Goal: Task Accomplishment & Management: Use online tool/utility

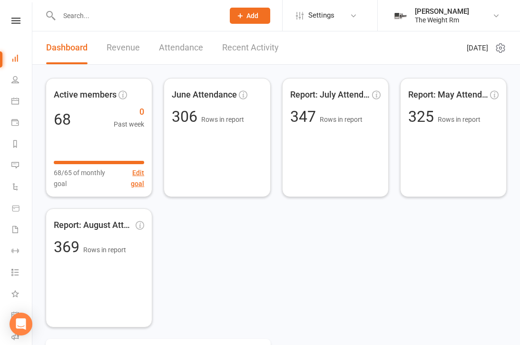
click at [10, 82] on li "People" at bounding box center [16, 80] width 32 height 21
click at [15, 80] on icon at bounding box center [15, 80] width 8 height 8
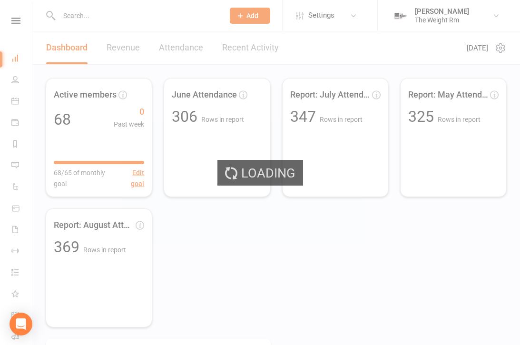
select select "100"
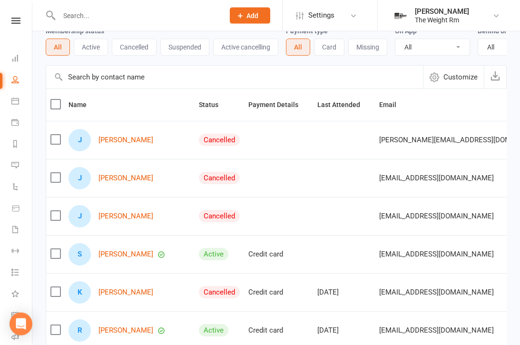
scroll to position [47, 0]
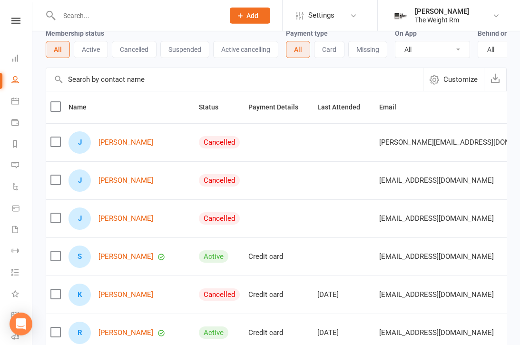
click at [19, 320] on link "General attendance" at bounding box center [21, 315] width 21 height 21
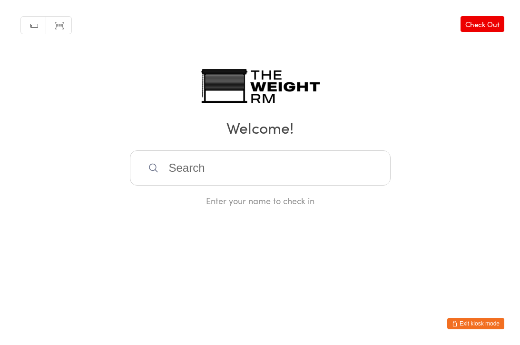
click at [194, 172] on input "search" at bounding box center [260, 167] width 261 height 35
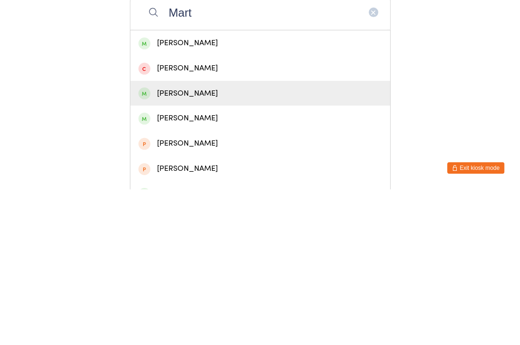
type input "Mart"
click at [188, 242] on div "[PERSON_NAME]" at bounding box center [259, 248] width 243 height 13
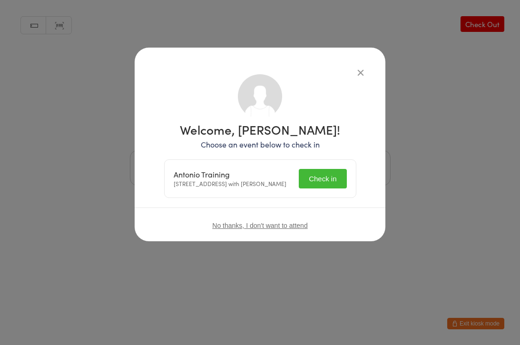
click at [334, 183] on button "Check in" at bounding box center [323, 178] width 48 height 19
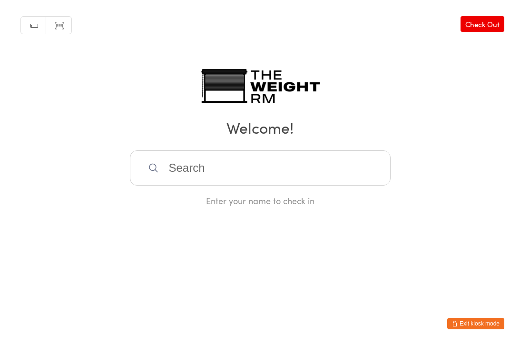
click at [253, 195] on div "Enter your name to check in" at bounding box center [260, 178] width 261 height 56
click at [180, 172] on input "search" at bounding box center [260, 167] width 261 height 35
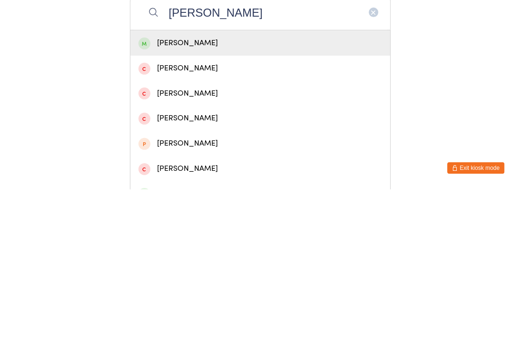
type input "Yang"
click at [194, 192] on div "James Yang" at bounding box center [259, 198] width 243 height 13
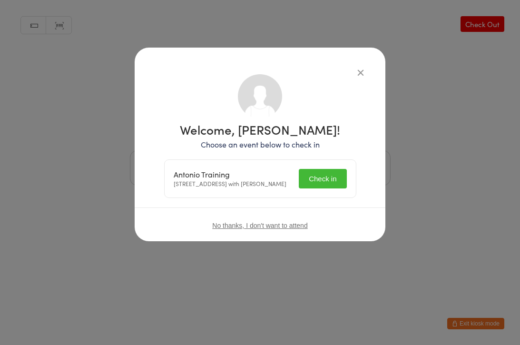
click at [324, 176] on button "Check in" at bounding box center [323, 178] width 48 height 19
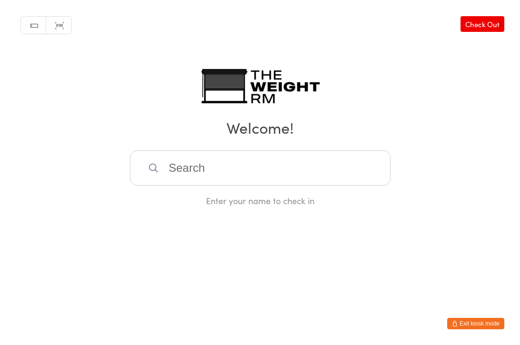
click at [167, 171] on input "search" at bounding box center [260, 167] width 261 height 35
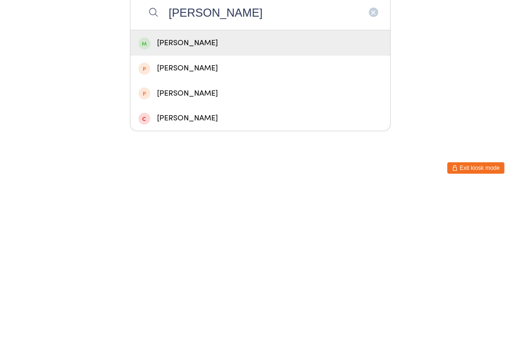
type input "Brandie"
click at [156, 186] on div "[PERSON_NAME]" at bounding box center [260, 198] width 260 height 25
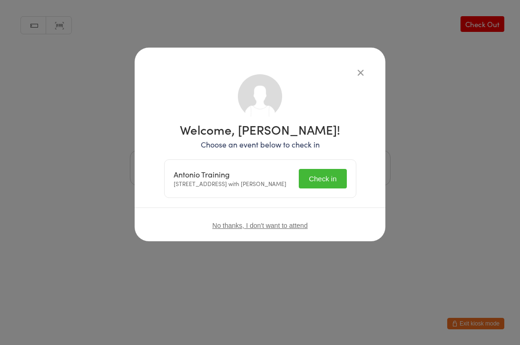
click at [315, 184] on button "Check in" at bounding box center [323, 178] width 48 height 19
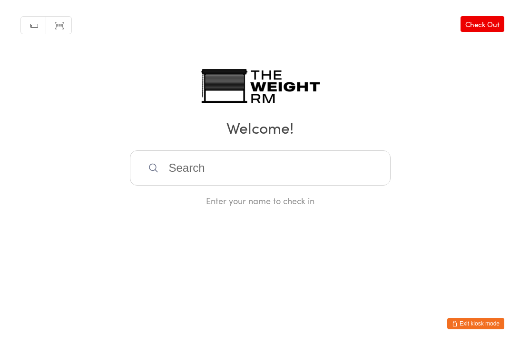
click at [485, 326] on button "Exit kiosk mode" at bounding box center [475, 323] width 57 height 11
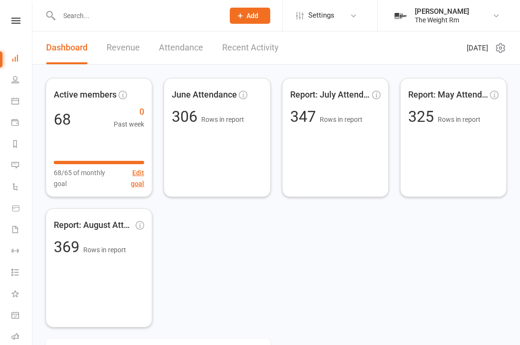
click at [10, 101] on li "Calendar" at bounding box center [16, 101] width 32 height 21
click at [18, 100] on icon at bounding box center [15, 101] width 8 height 8
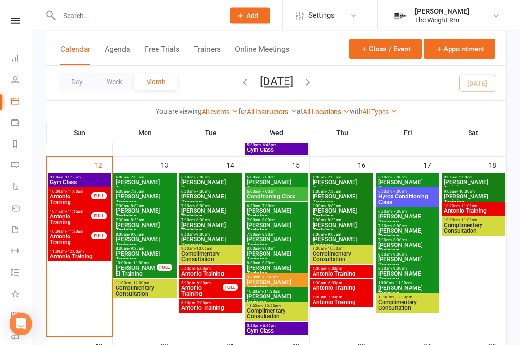
scroll to position [428, 0]
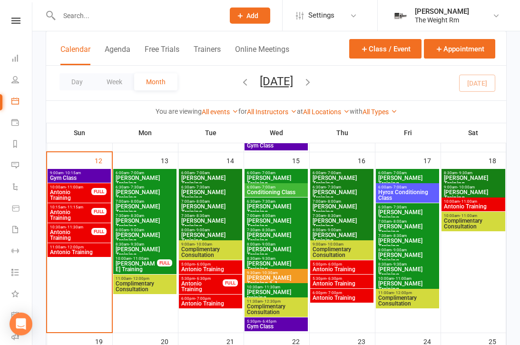
click at [56, 193] on span "Antonio Training" at bounding box center [70, 194] width 42 height 11
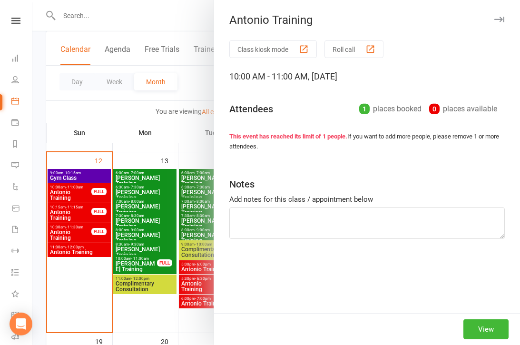
scroll to position [428, 0]
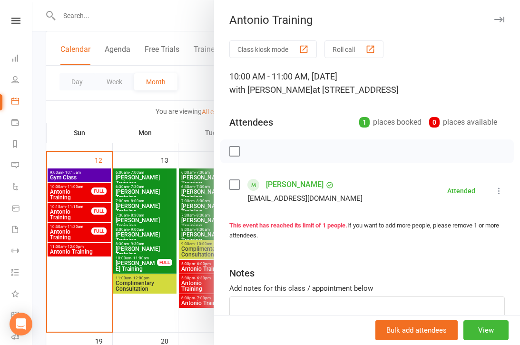
click at [74, 212] on div at bounding box center [275, 172] width 487 height 345
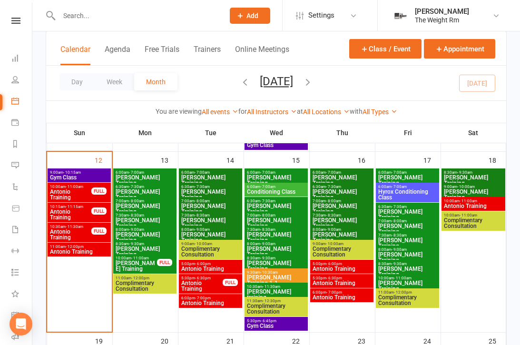
click at [69, 219] on span "Antonio Training" at bounding box center [70, 214] width 42 height 11
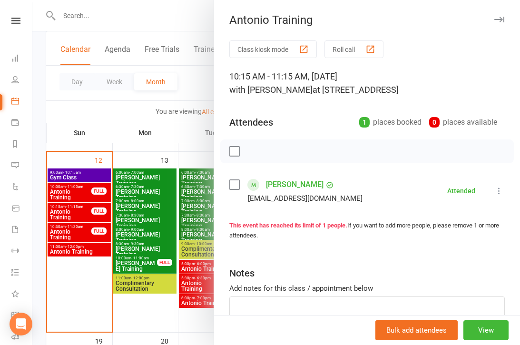
click at [78, 217] on div at bounding box center [275, 172] width 487 height 345
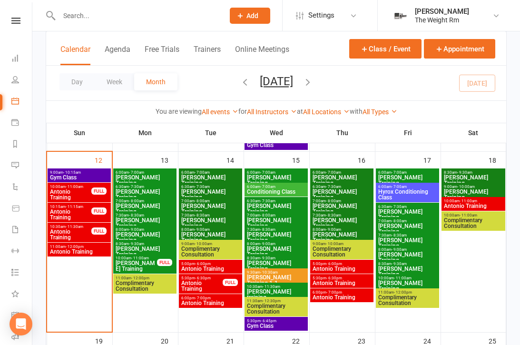
click at [67, 234] on span "Antonio Training" at bounding box center [70, 234] width 42 height 11
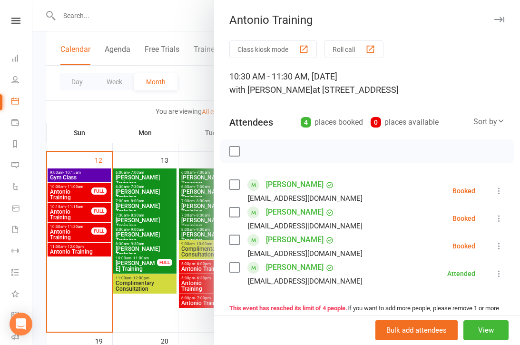
click at [71, 238] on div at bounding box center [275, 172] width 487 height 345
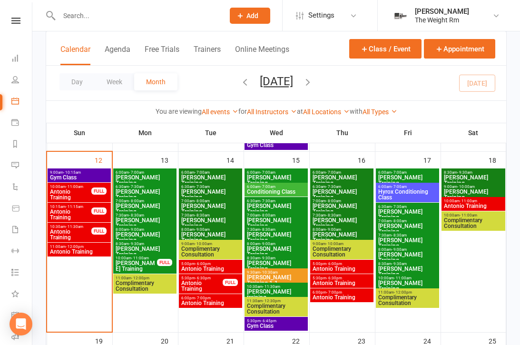
click at [78, 251] on span "Antonio Training" at bounding box center [78, 252] width 59 height 6
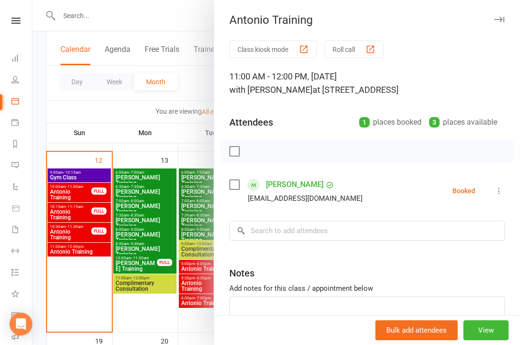
click at [76, 248] on div at bounding box center [275, 172] width 487 height 345
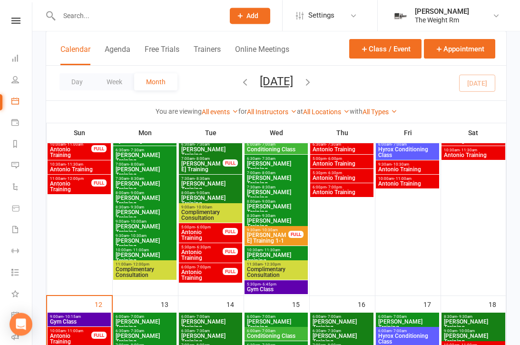
click at [192, 232] on span "Antonio Training" at bounding box center [202, 234] width 42 height 11
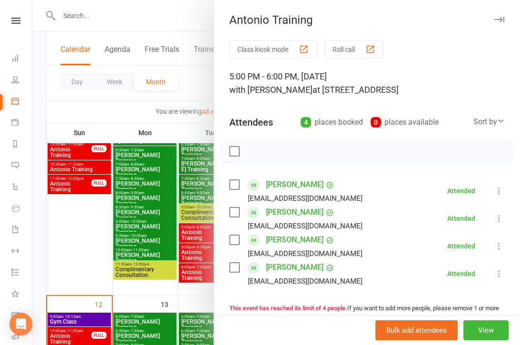
click at [135, 245] on div at bounding box center [275, 172] width 487 height 345
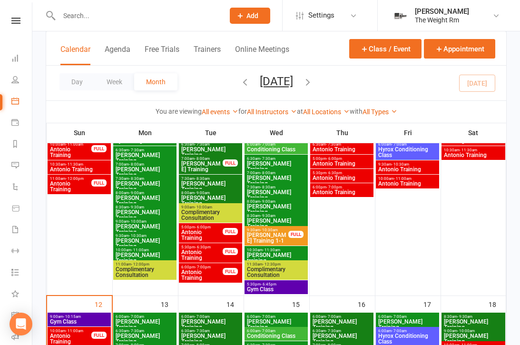
click at [194, 258] on span "Antonio Training" at bounding box center [202, 254] width 42 height 11
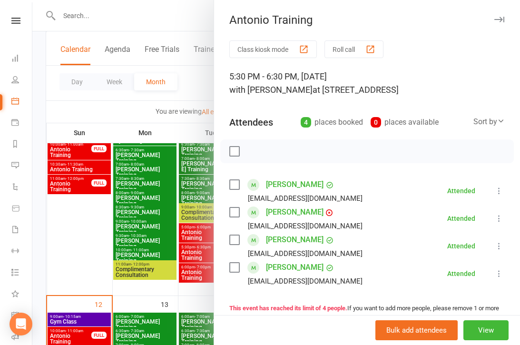
click at [131, 238] on div at bounding box center [275, 172] width 487 height 345
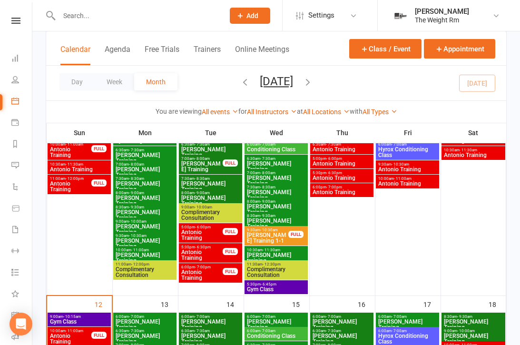
click at [199, 271] on span "Antonio Training" at bounding box center [202, 274] width 42 height 11
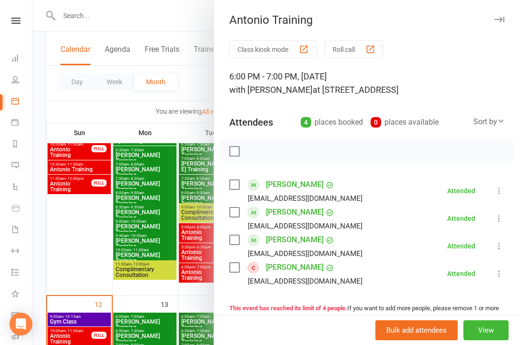
click at [146, 247] on div at bounding box center [275, 172] width 487 height 345
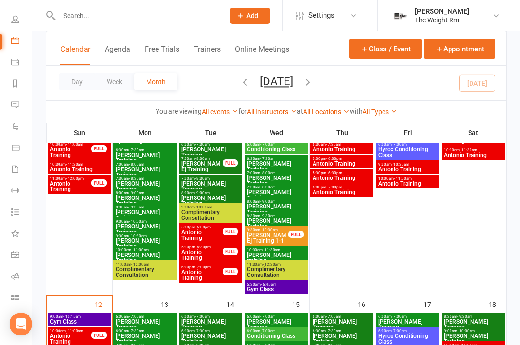
scroll to position [60, 0]
click at [12, 257] on icon at bounding box center [15, 255] width 8 height 8
